Goal: Task Accomplishment & Management: Use online tool/utility

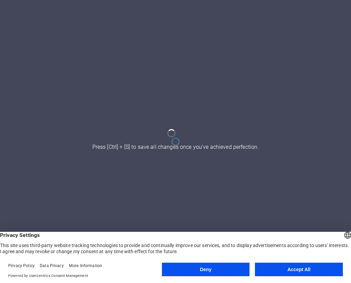
click at [304, 270] on button "Accept All" at bounding box center [299, 270] width 88 height 14
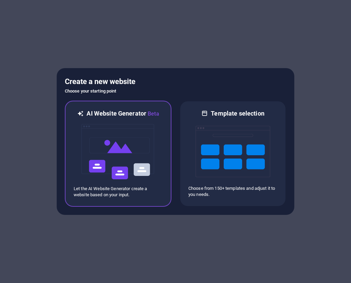
click at [131, 142] on img at bounding box center [118, 152] width 75 height 68
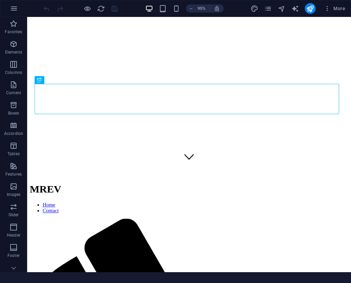
scroll to position [119, 0]
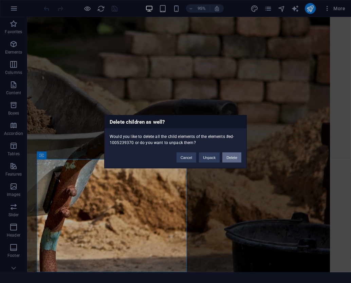
click at [232, 158] on button "Delete" at bounding box center [231, 157] width 19 height 10
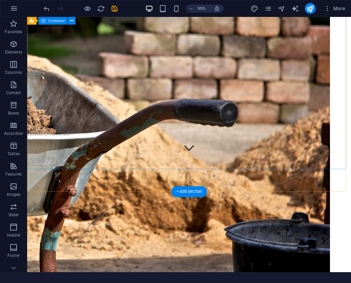
scroll to position [85, 0]
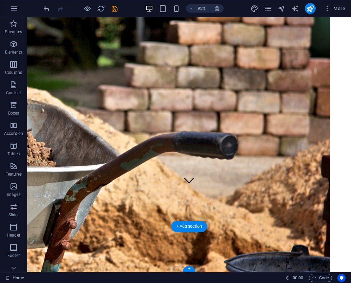
scroll to position [48, 0]
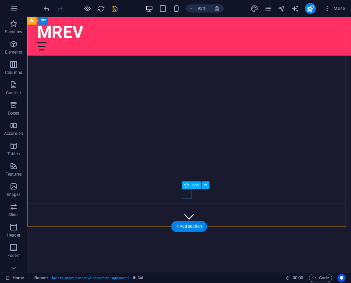
click at [194, 222] on figure at bounding box center [197, 227] width 10 height 10
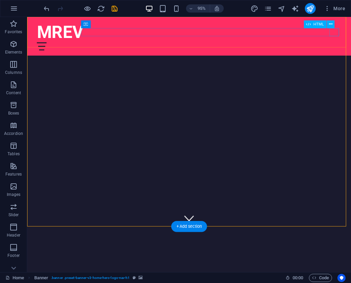
click at [350, 44] on div at bounding box center [197, 48] width 320 height 8
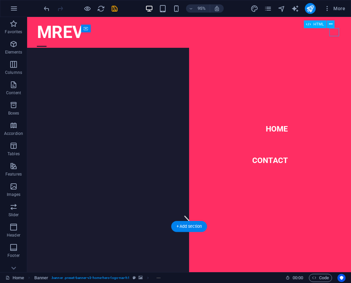
click at [47, 44] on div at bounding box center [42, 48] width 10 height 8
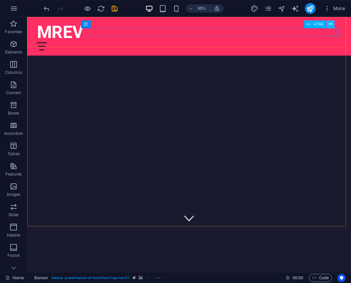
click at [330, 25] on icon at bounding box center [330, 24] width 3 height 7
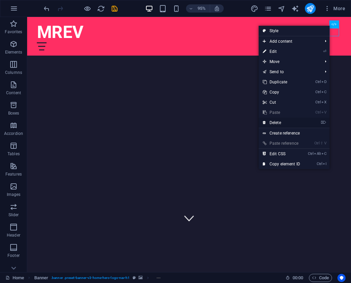
click at [281, 123] on link "⌦ Delete" at bounding box center [280, 123] width 45 height 10
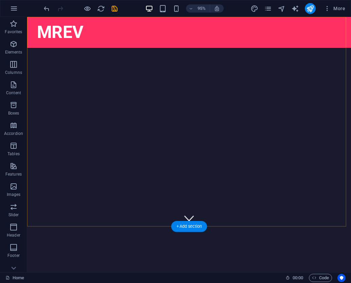
click at [184, 42] on div "MREV Home Contact" at bounding box center [197, 33] width 340 height 32
click at [52, 33] on div "MREV" at bounding box center [197, 32] width 320 height 21
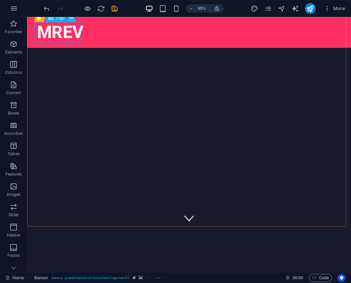
click at [72, 19] on icon at bounding box center [71, 18] width 3 height 7
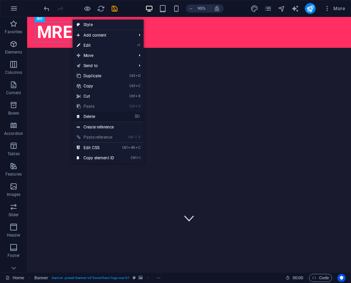
click at [93, 114] on link "⌦ Delete" at bounding box center [95, 117] width 45 height 10
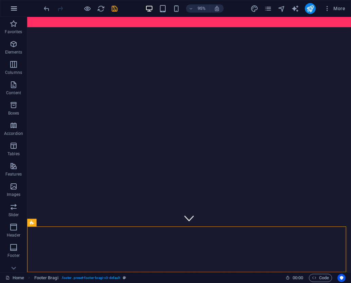
click at [13, 9] on icon "button" at bounding box center [14, 8] width 8 height 8
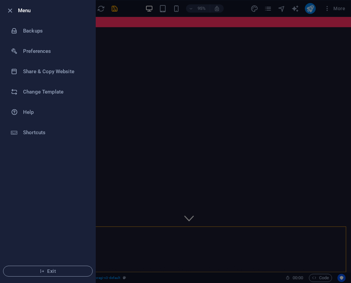
click at [11, 10] on icon "button" at bounding box center [10, 11] width 8 height 8
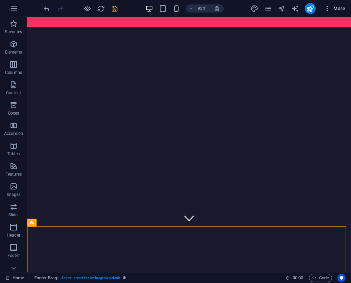
click at [327, 10] on icon "button" at bounding box center [326, 8] width 7 height 7
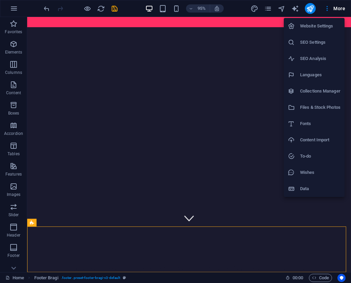
click at [328, 9] on div at bounding box center [175, 141] width 351 height 283
